Goal: Find specific page/section: Find specific page/section

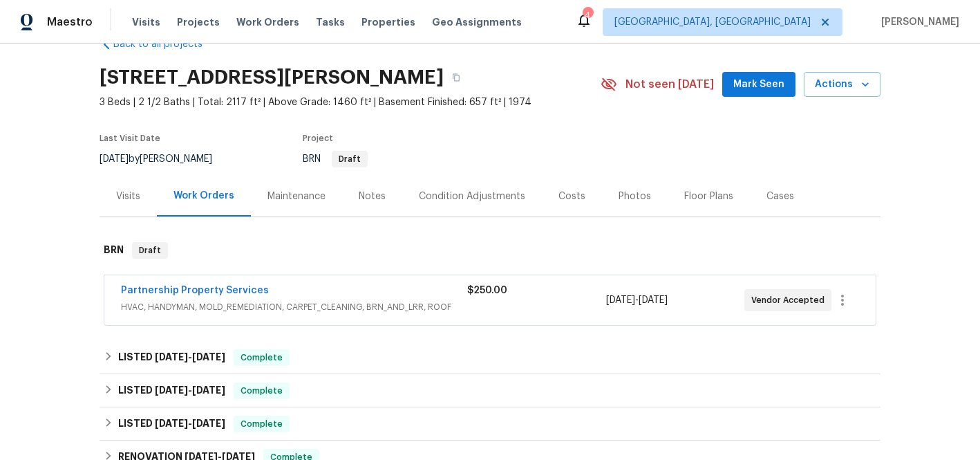
scroll to position [46, 0]
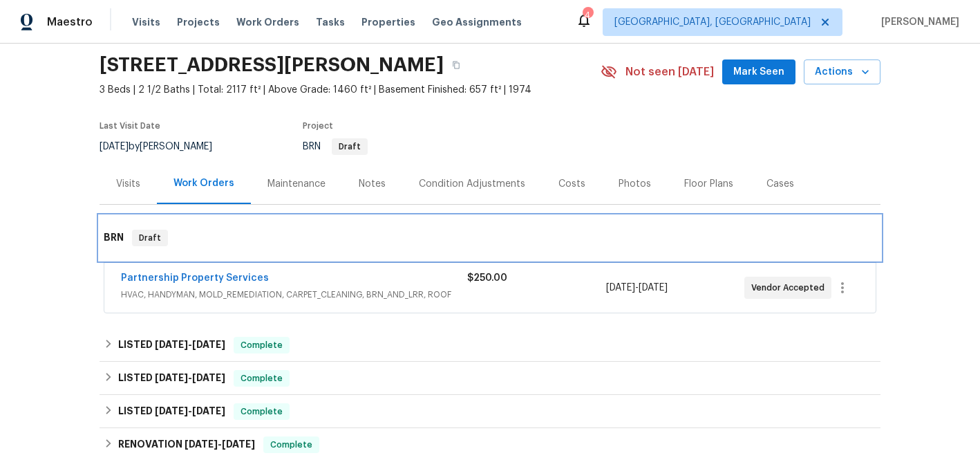
click at [112, 236] on h6 "BRN" at bounding box center [114, 237] width 20 height 17
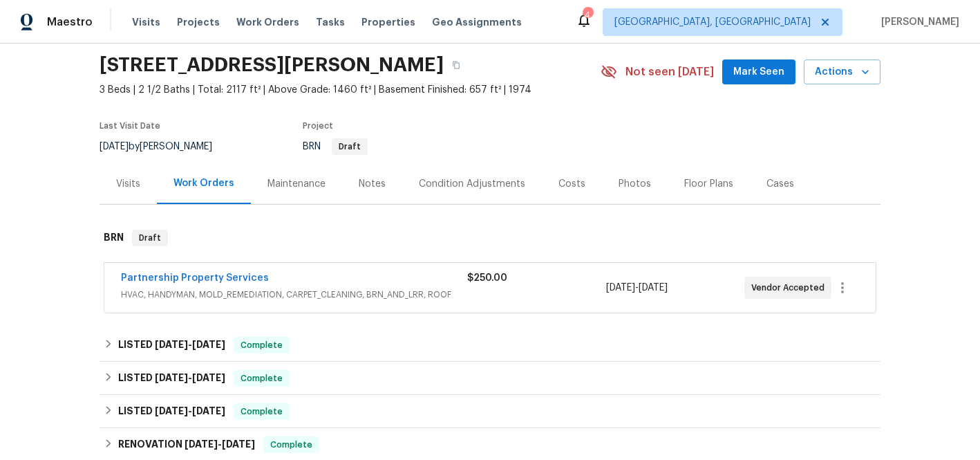
click at [310, 301] on div "Partnership Property Services HVAC, HANDYMAN, MOLD_REMEDIATION, CARPET_CLEANING…" at bounding box center [294, 287] width 346 height 33
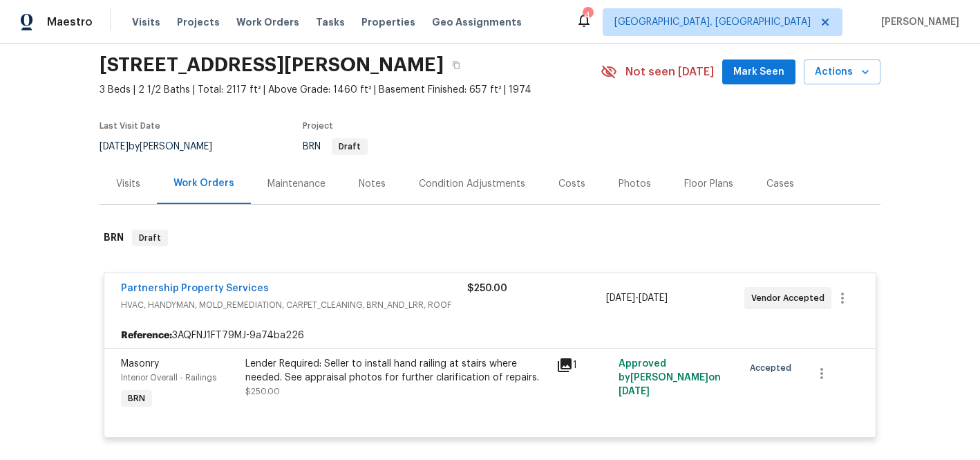
click at [560, 363] on icon at bounding box center [565, 365] width 14 height 14
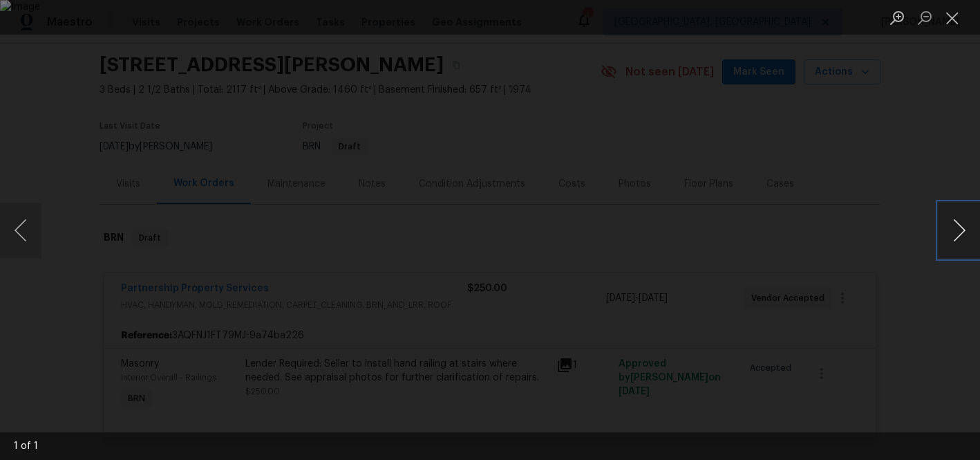
click at [954, 229] on button "Next image" at bounding box center [958, 229] width 41 height 55
click at [955, 227] on button "Next image" at bounding box center [958, 229] width 41 height 55
click at [909, 140] on div "Lightbox" at bounding box center [490, 230] width 980 height 460
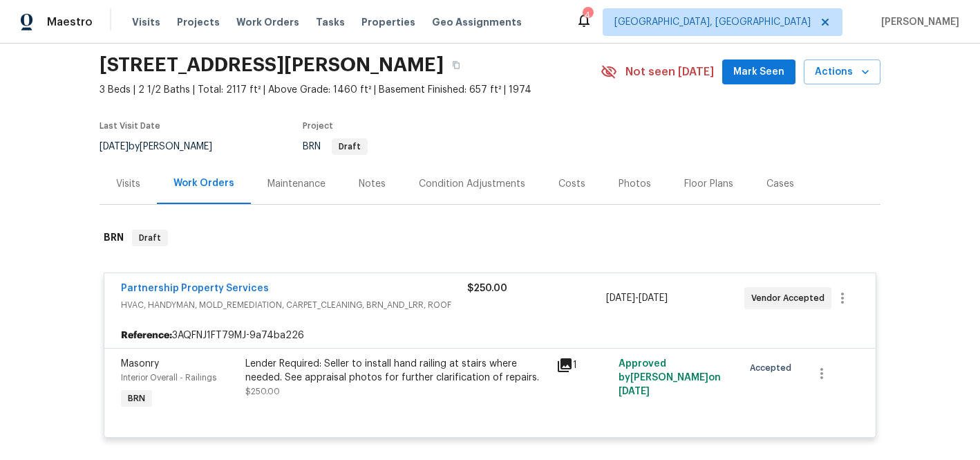
click at [640, 321] on div "Partnership Property Services HVAC, HANDYMAN, MOLD_REMEDIATION, CARPET_CLEANING…" at bounding box center [489, 298] width 771 height 50
click at [536, 261] on div "Partnership Property Services HVAC, HANDYMAN, MOLD_REMEDIATION, CARPET_CLEANING…" at bounding box center [490, 355] width 781 height 191
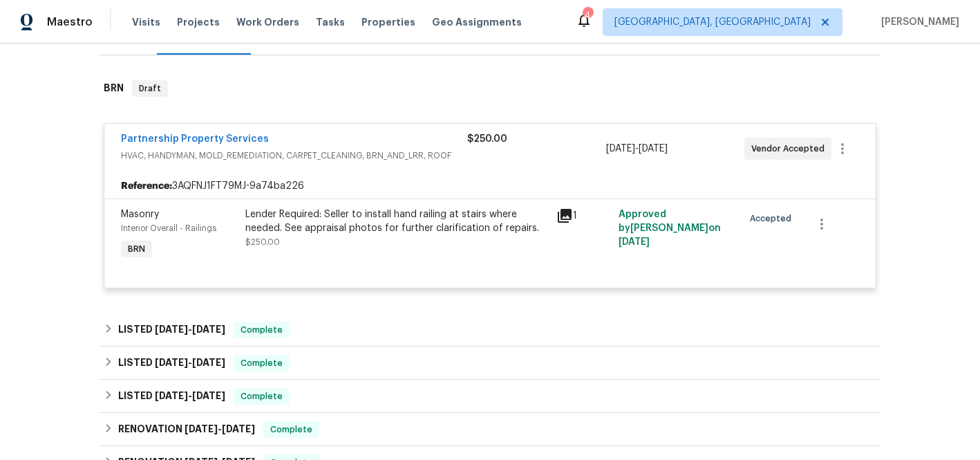
scroll to position [192, 0]
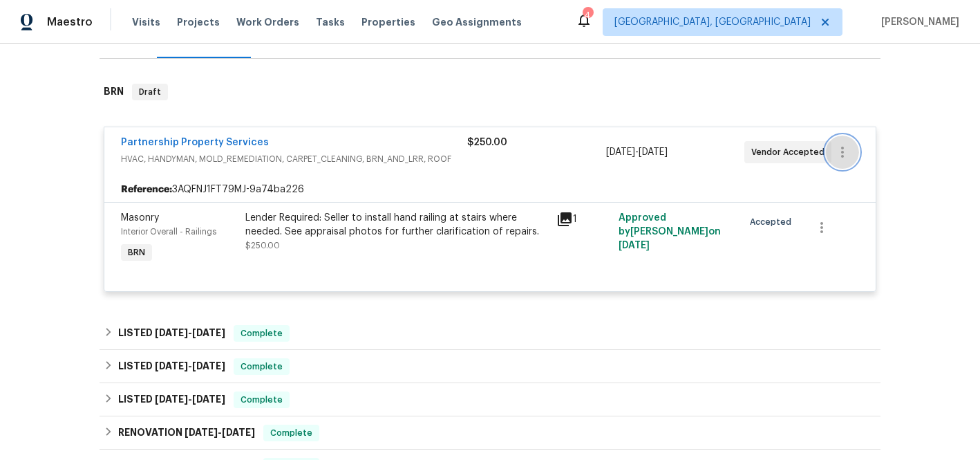
click at [835, 155] on icon "button" at bounding box center [842, 152] width 17 height 17
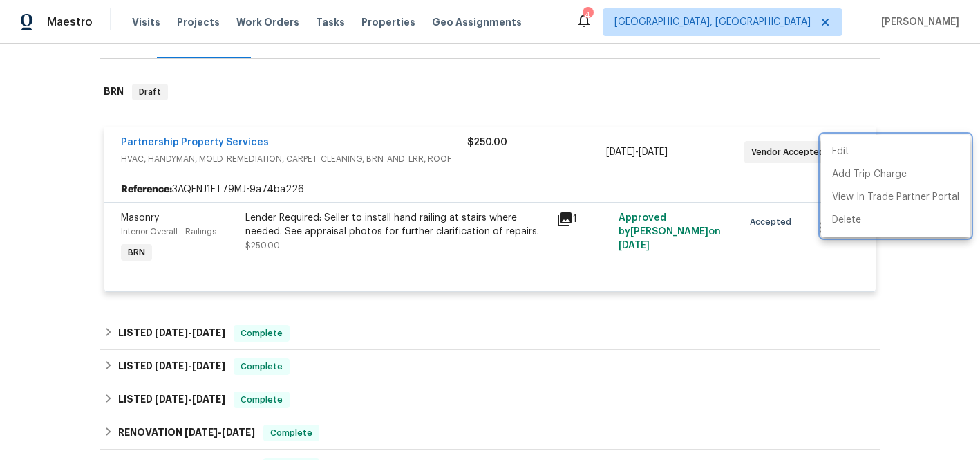
click at [543, 167] on div at bounding box center [490, 230] width 980 height 460
